Goal: Information Seeking & Learning: Learn about a topic

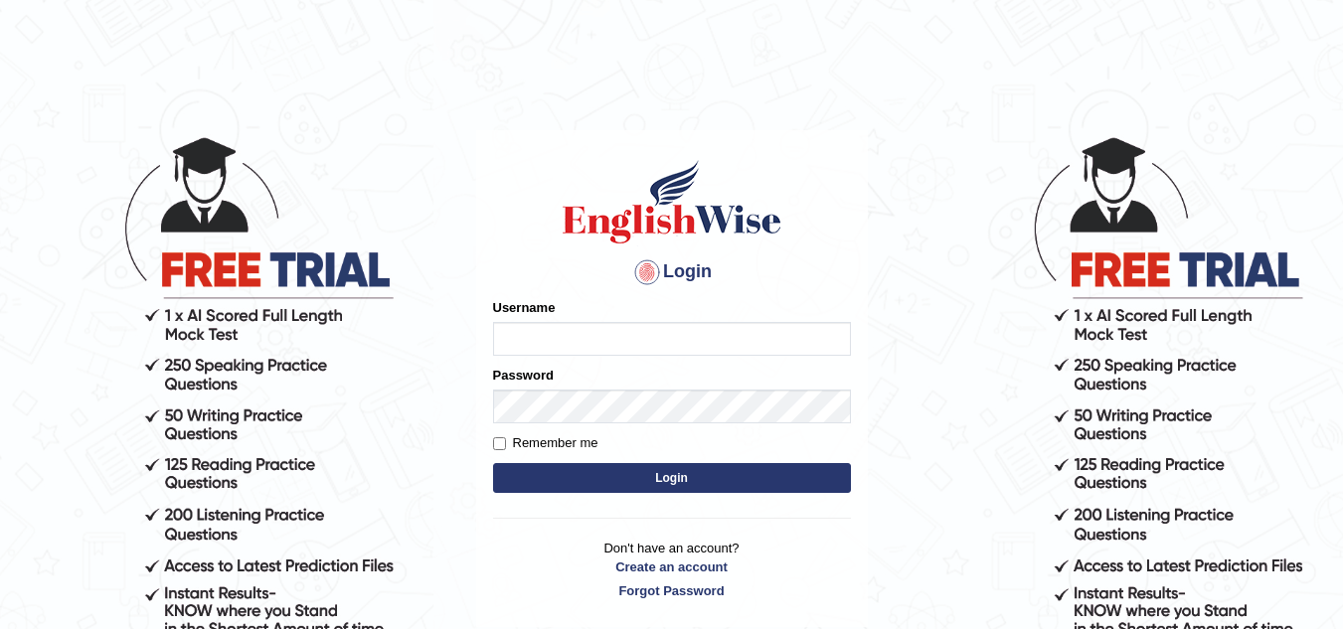
click at [571, 339] on input "Username" at bounding box center [672, 339] width 358 height 34
type input "vamshikumar"
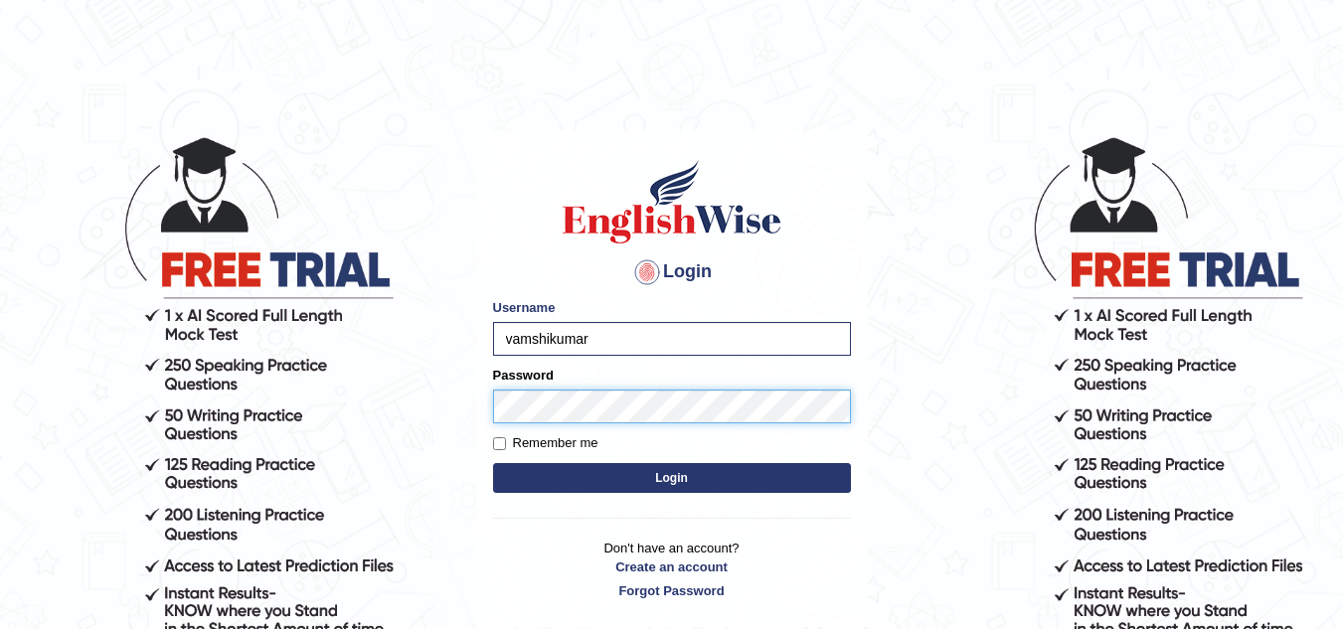
click at [493, 463] on button "Login" at bounding box center [672, 478] width 358 height 30
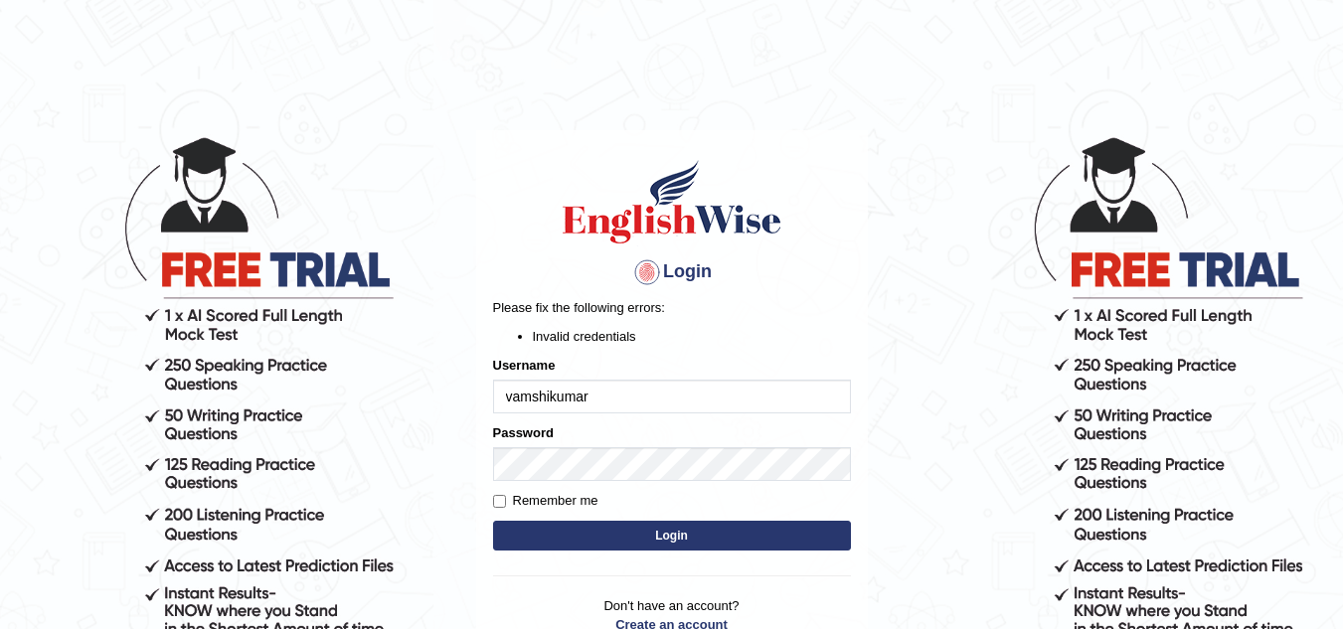
click at [612, 394] on input "vamshikumar" at bounding box center [672, 397] width 358 height 34
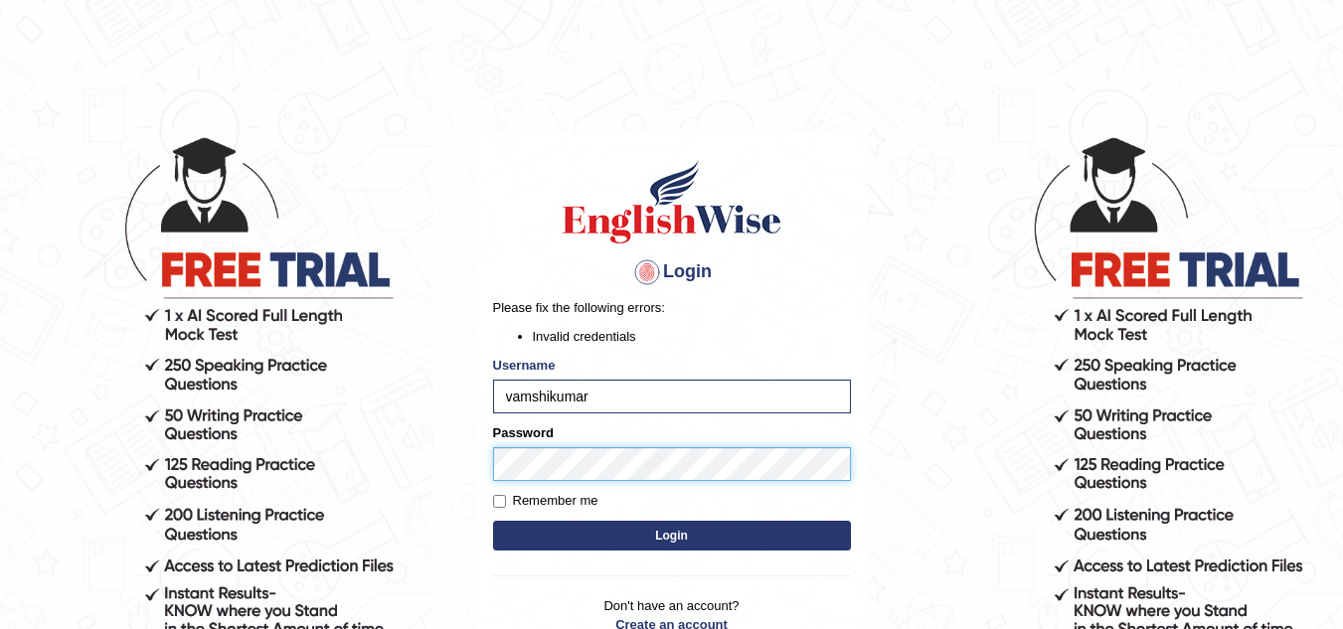
click at [493, 521] on button "Login" at bounding box center [672, 536] width 358 height 30
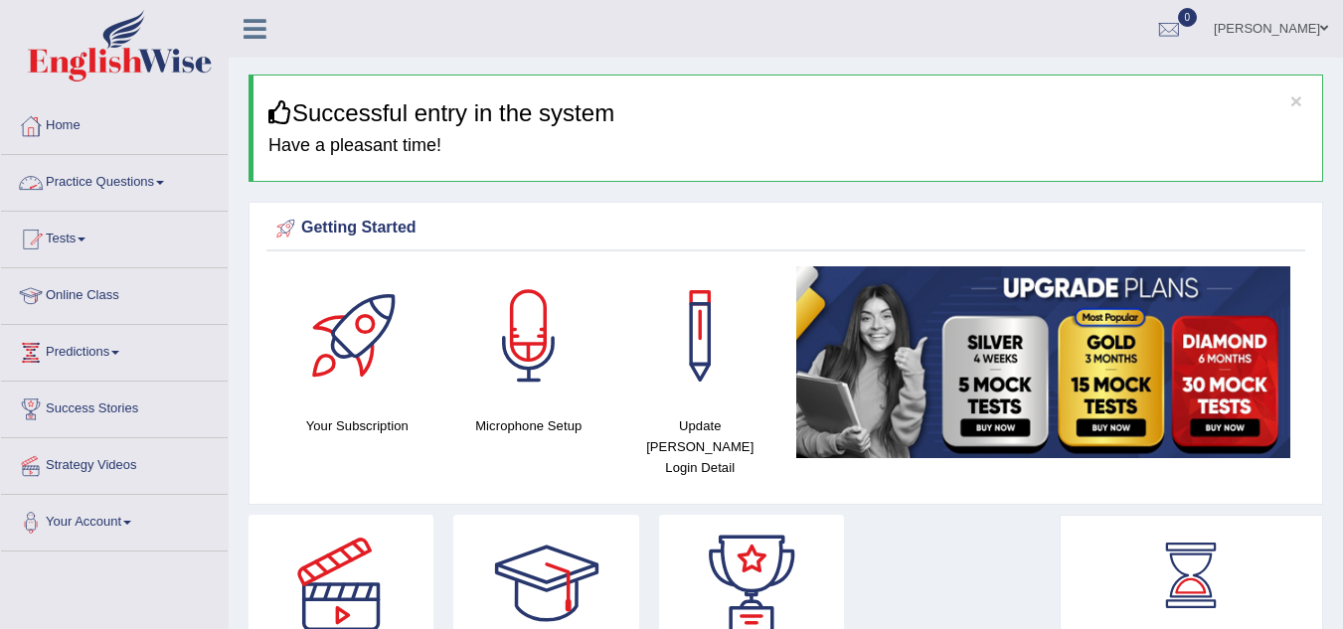
click at [108, 185] on link "Practice Questions" at bounding box center [114, 180] width 227 height 50
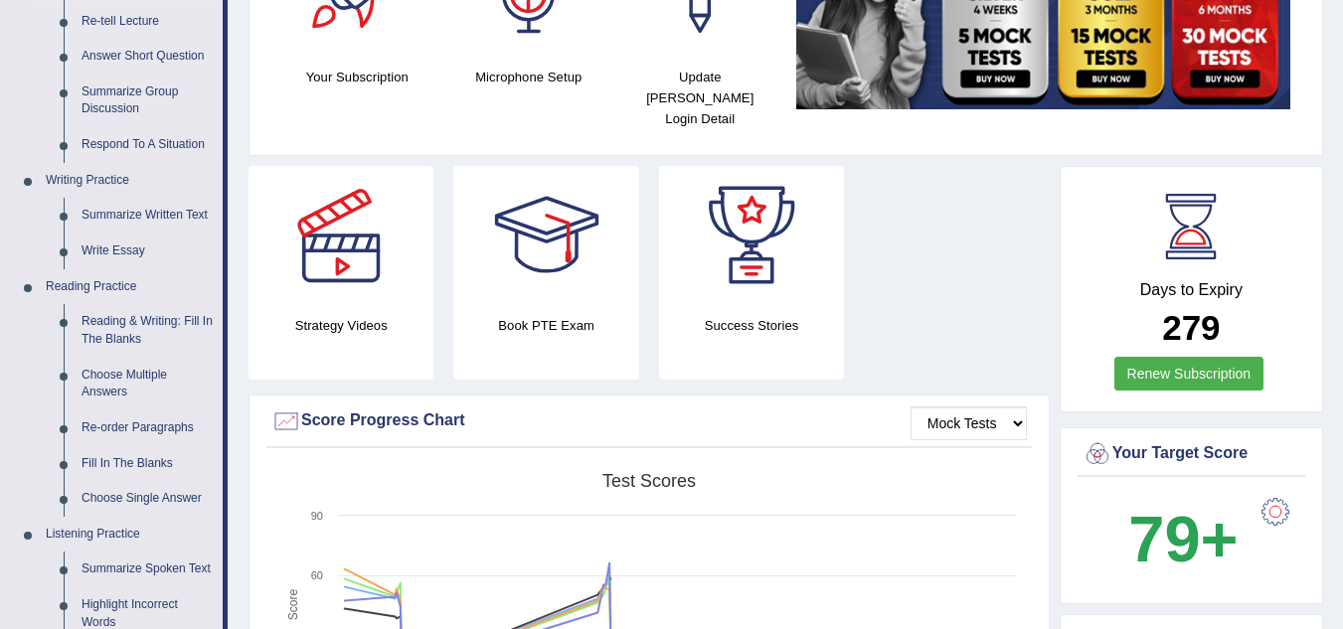
scroll to position [350, 0]
click at [127, 254] on link "Write Essay" at bounding box center [148, 251] width 150 height 36
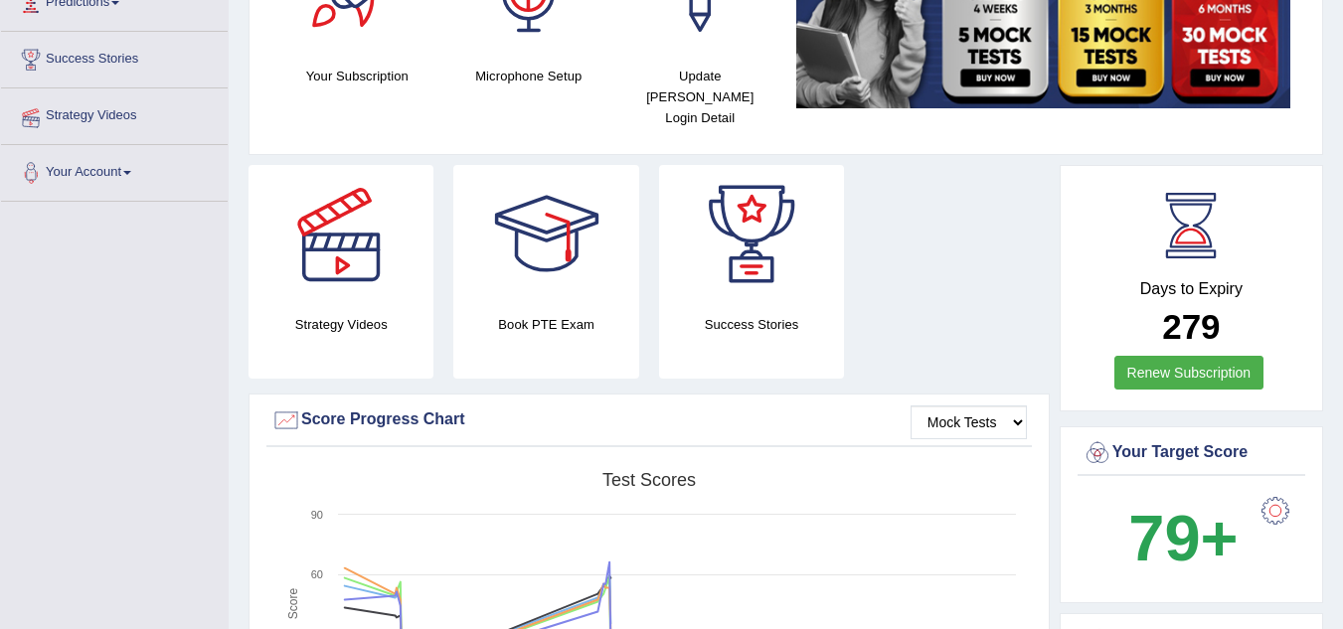
scroll to position [356, 0]
